Goal: Task Accomplishment & Management: Manage account settings

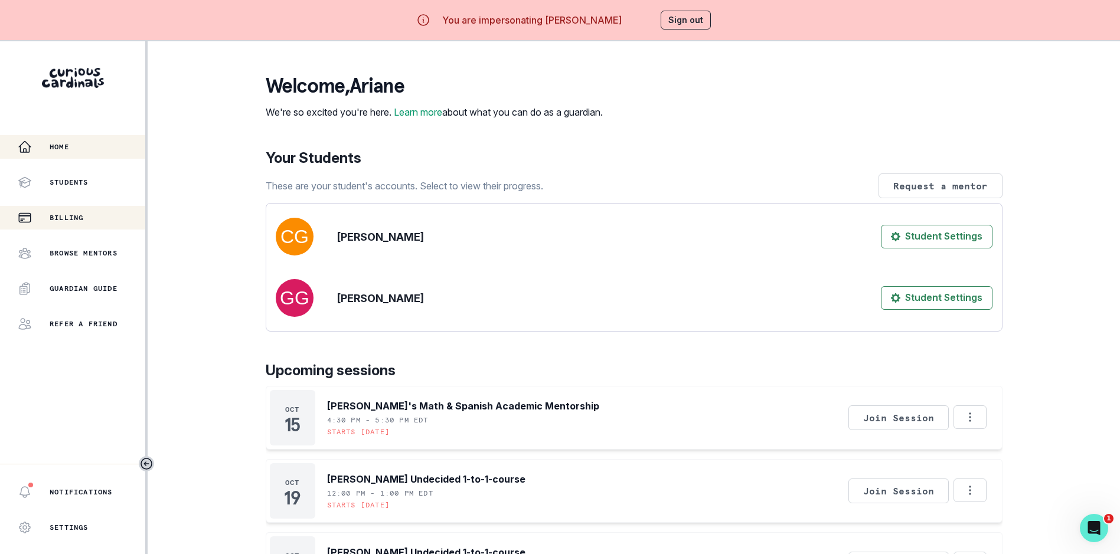
click at [69, 210] on button "Billing" at bounding box center [72, 218] width 145 height 24
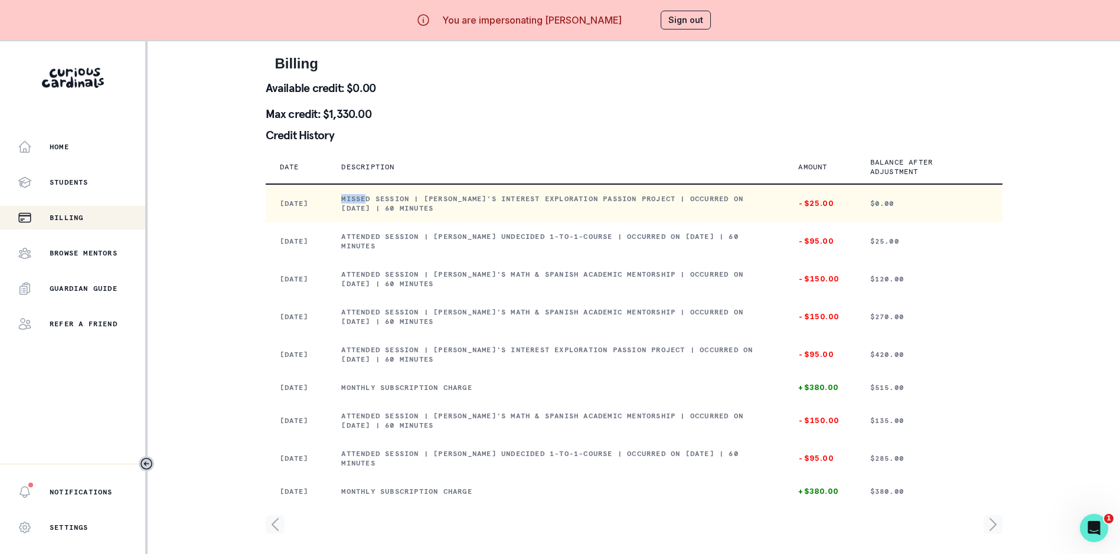
drag, startPoint x: 365, startPoint y: 201, endPoint x: 390, endPoint y: 203, distance: 24.9
click at [390, 203] on p "Missed session | [PERSON_NAME]'s Interest Exploration Passion Project | Occurre…" at bounding box center [555, 203] width 429 height 19
drag, startPoint x: 390, startPoint y: 203, endPoint x: 369, endPoint y: 204, distance: 21.3
click at [369, 203] on p "Missed session | [PERSON_NAME]'s Interest Exploration Passion Project | Occurre…" at bounding box center [555, 203] width 429 height 19
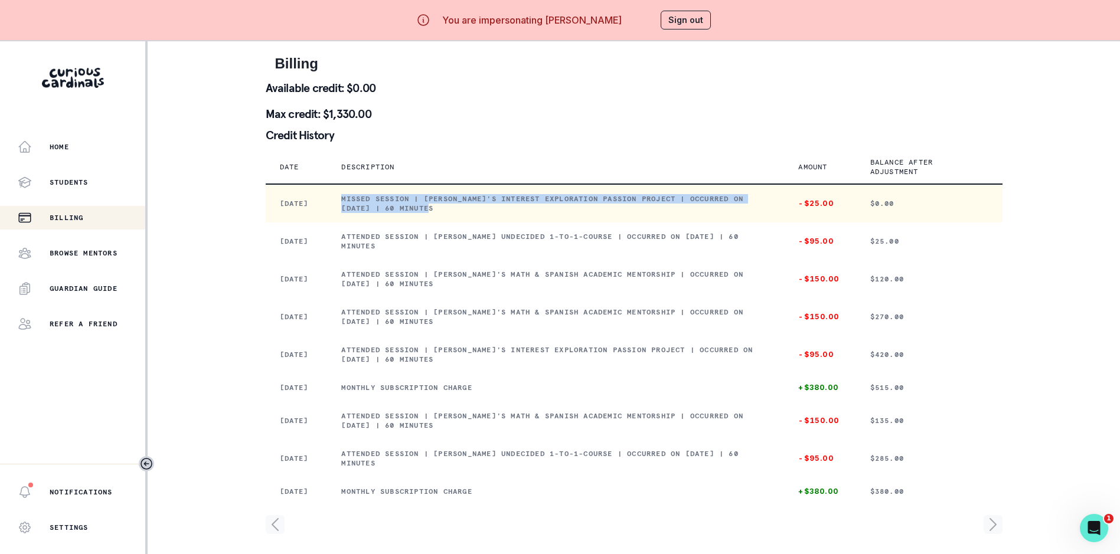
drag, startPoint x: 365, startPoint y: 200, endPoint x: 497, endPoint y: 219, distance: 133.1
click at [497, 219] on td "Missed session | [PERSON_NAME]'s Interest Exploration Passion Project | Occurre…" at bounding box center [555, 203] width 457 height 38
copy p "Missed session | [PERSON_NAME]'s Interest Exploration Passion Project | Occurre…"
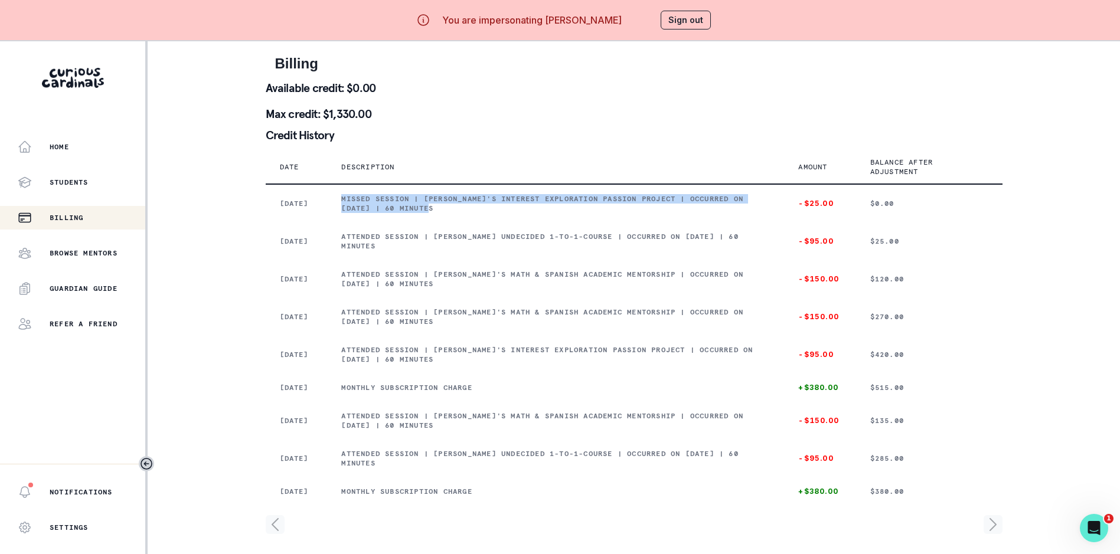
click at [695, 23] on button "Sign out" at bounding box center [686, 20] width 50 height 19
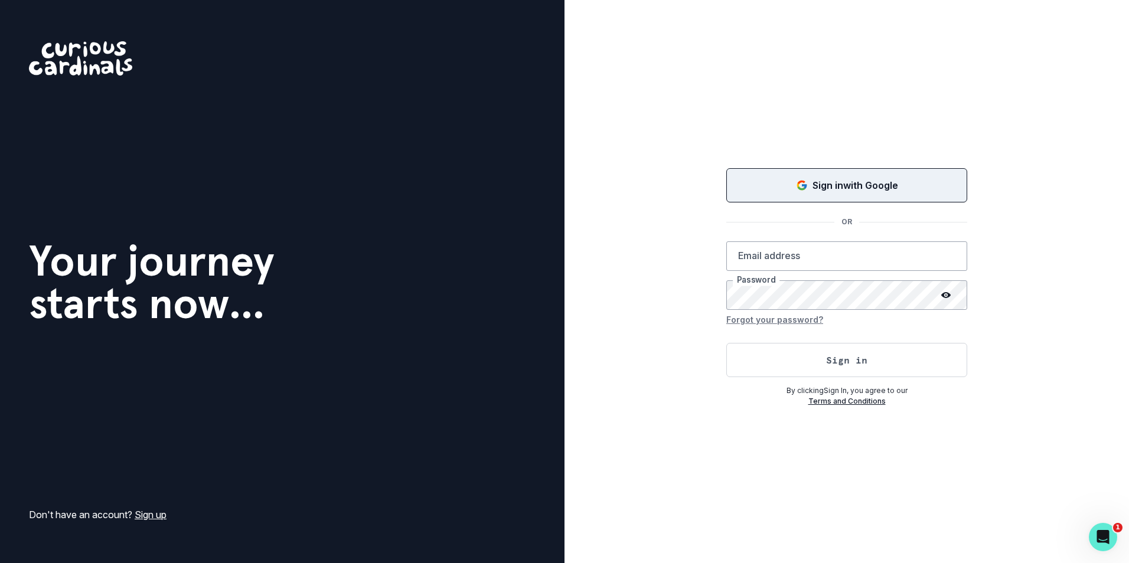
click at [879, 179] on p "Sign in with Google" at bounding box center [855, 185] width 86 height 14
